Goal: Check status: Check status

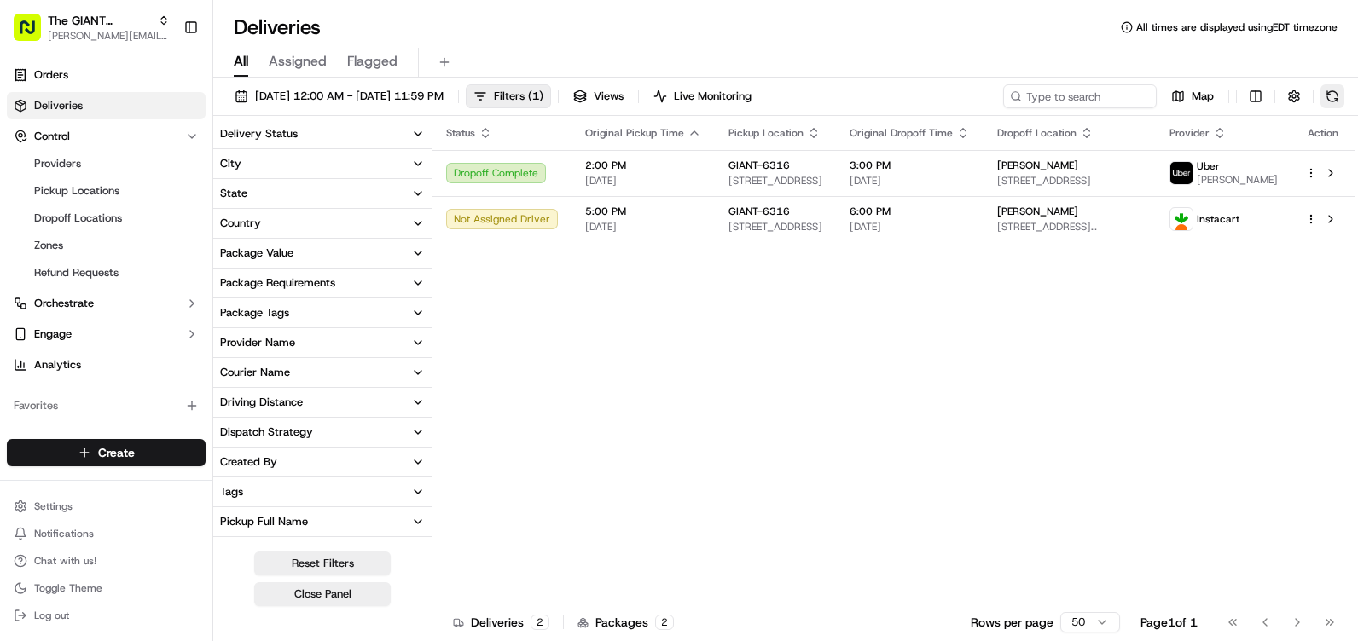
click at [1328, 97] on button at bounding box center [1332, 96] width 24 height 24
click at [1142, 234] on span "[STREET_ADDRESS][PERSON_NAME]" at bounding box center [1069, 227] width 145 height 14
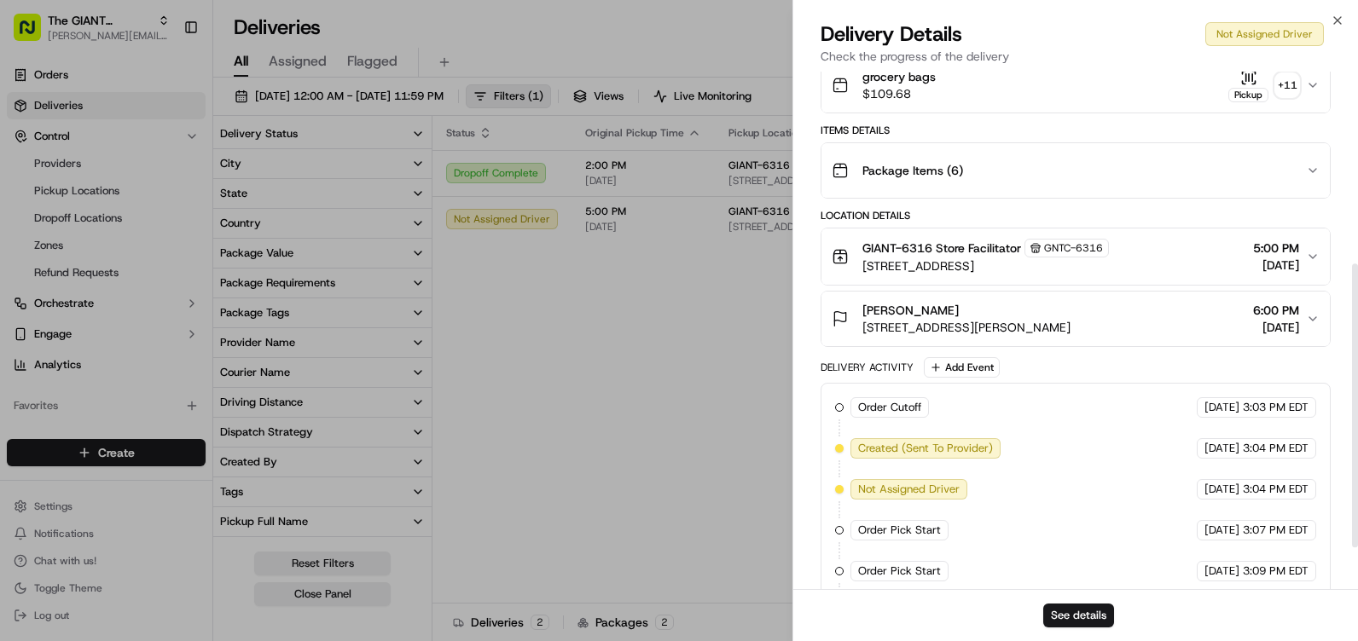
scroll to position [342, 0]
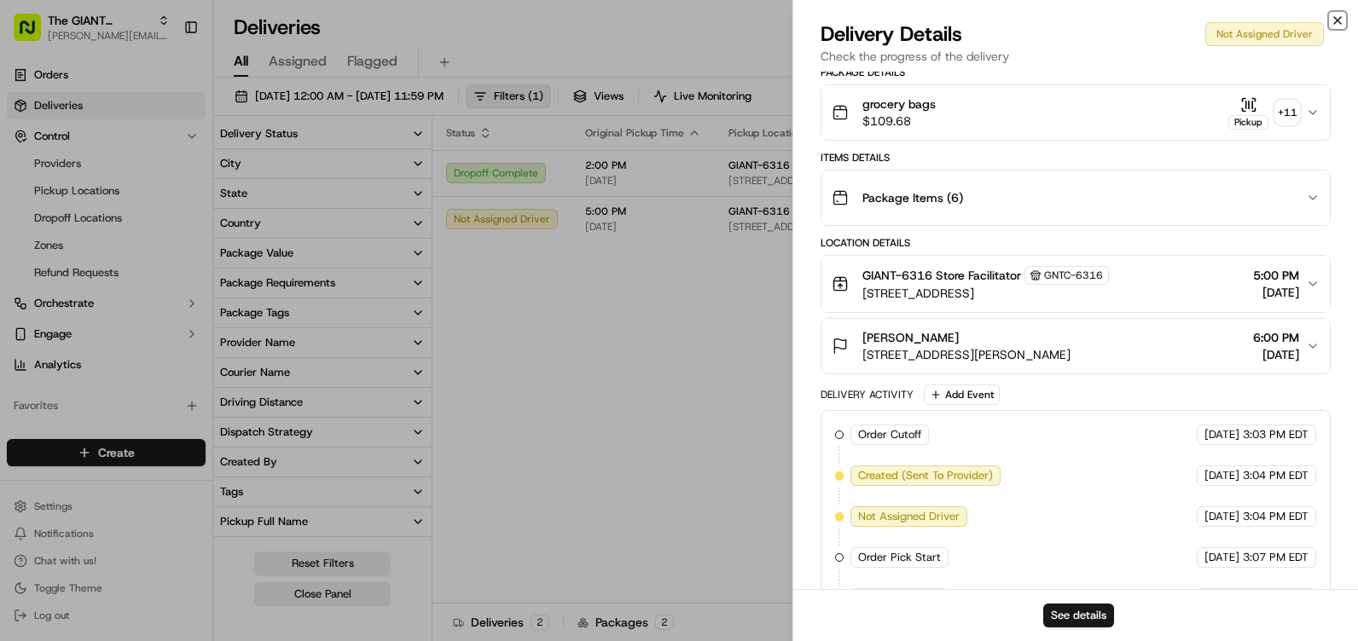
click at [1343, 18] on icon "button" at bounding box center [1338, 21] width 14 height 14
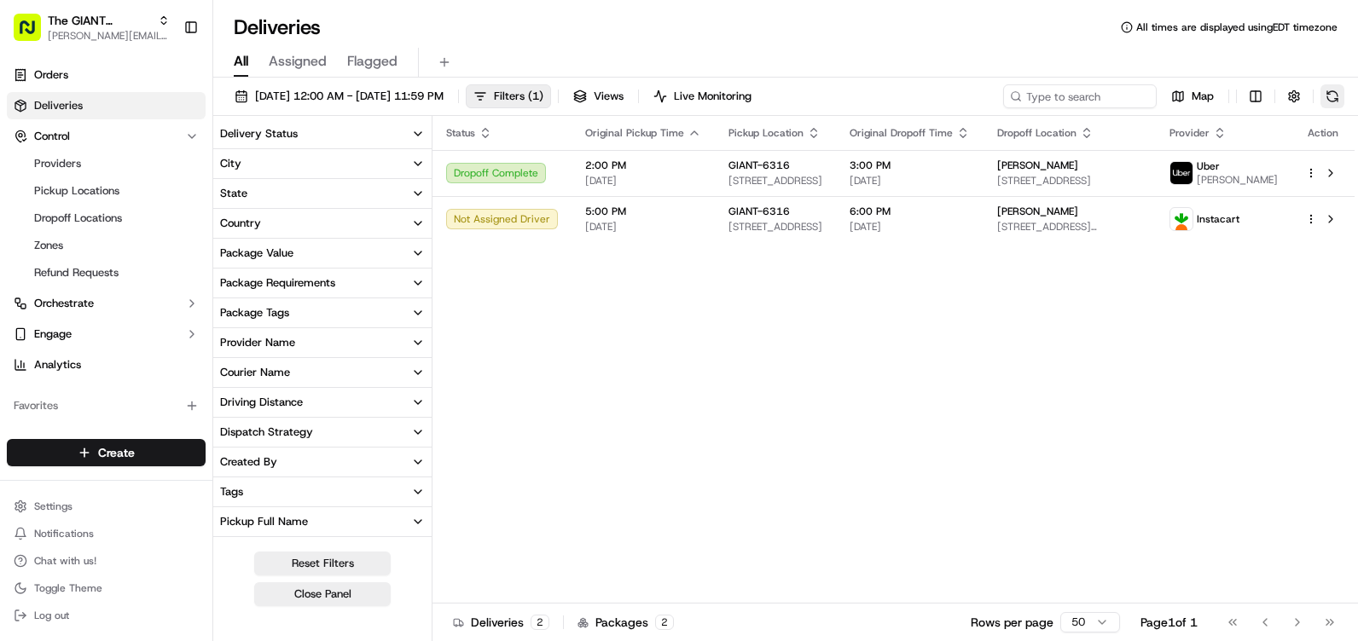
click at [1329, 101] on button at bounding box center [1332, 96] width 24 height 24
click at [1326, 95] on button at bounding box center [1332, 96] width 24 height 24
click at [1332, 99] on button at bounding box center [1332, 96] width 24 height 24
click at [1334, 94] on button at bounding box center [1332, 96] width 24 height 24
click at [1330, 95] on button at bounding box center [1332, 96] width 24 height 24
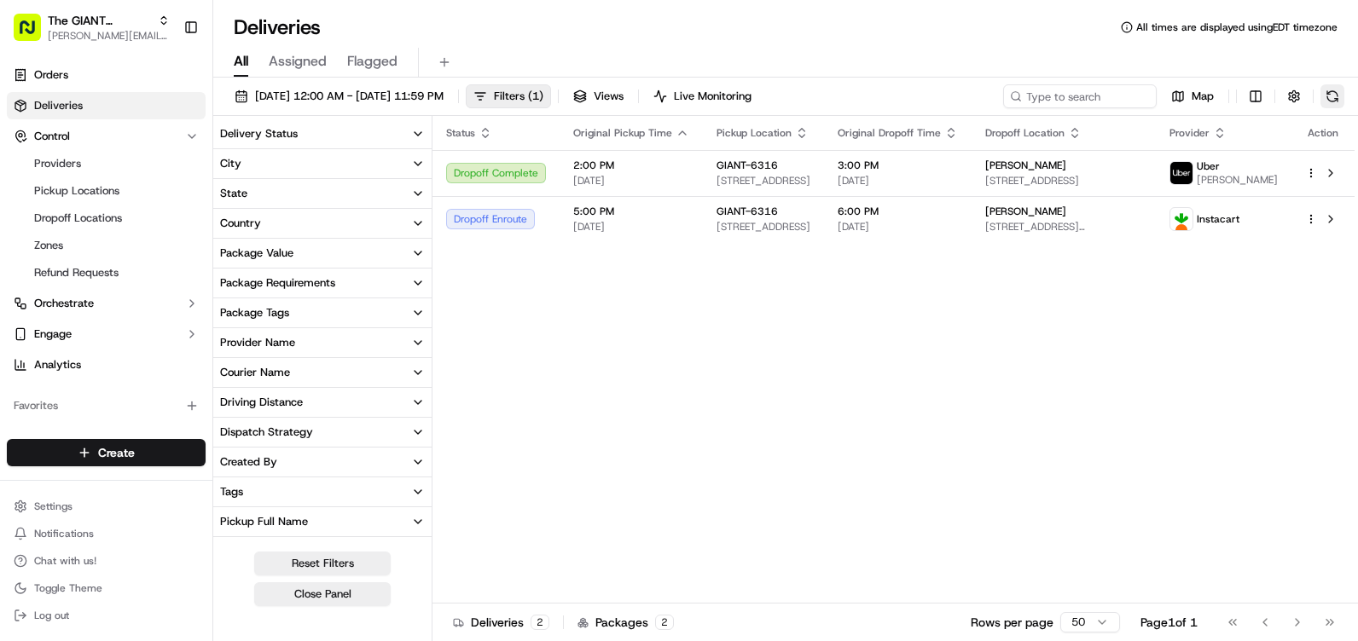
click at [1335, 94] on button at bounding box center [1332, 96] width 24 height 24
click at [1337, 101] on button at bounding box center [1332, 96] width 24 height 24
click at [1332, 95] on button at bounding box center [1332, 96] width 24 height 24
